Goal: Information Seeking & Learning: Learn about a topic

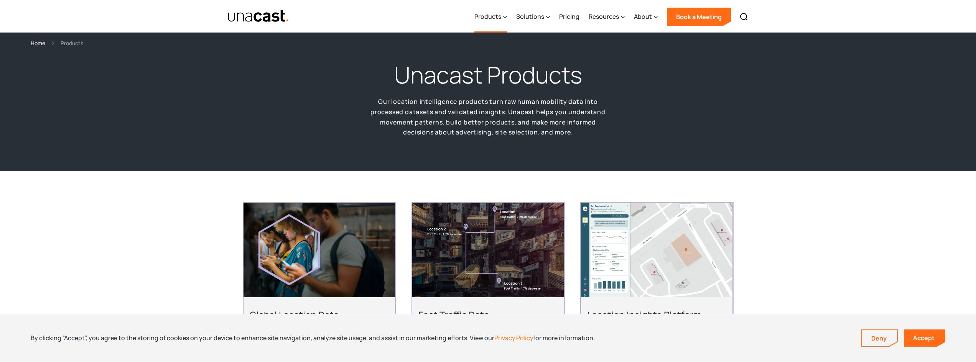
click at [493, 17] on div "Products" at bounding box center [487, 16] width 27 height 9
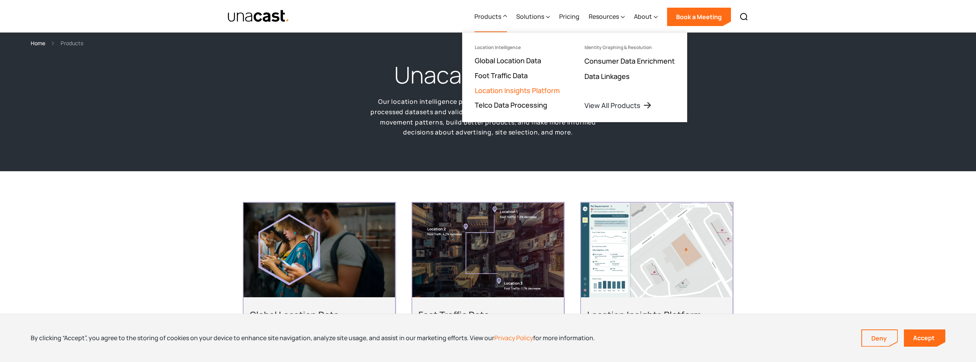
click at [495, 89] on link "Location Insights Platform" at bounding box center [517, 90] width 85 height 9
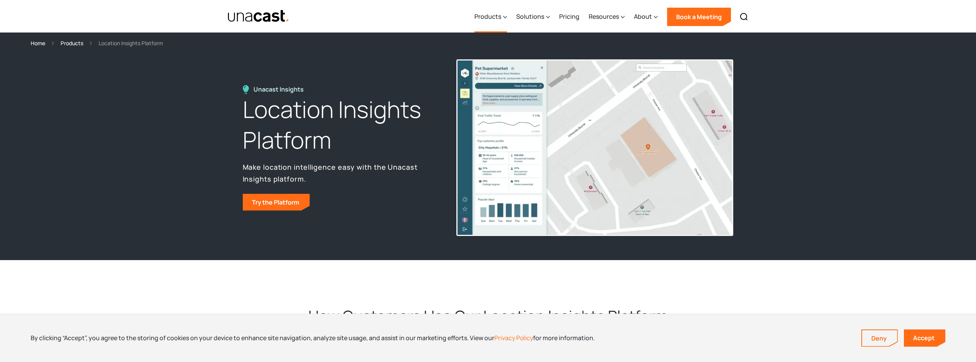
click at [488, 17] on div "Products" at bounding box center [487, 16] width 27 height 9
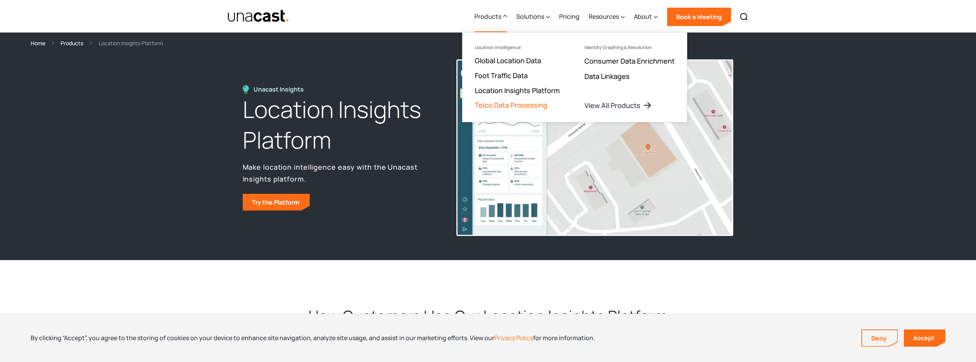
click at [485, 108] on link "Telco Data Processing" at bounding box center [511, 104] width 72 height 9
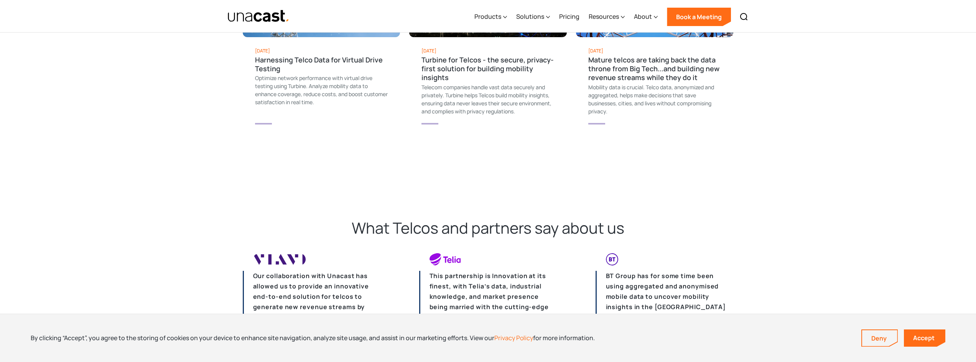
scroll to position [972, 0]
